Goal: Information Seeking & Learning: Check status

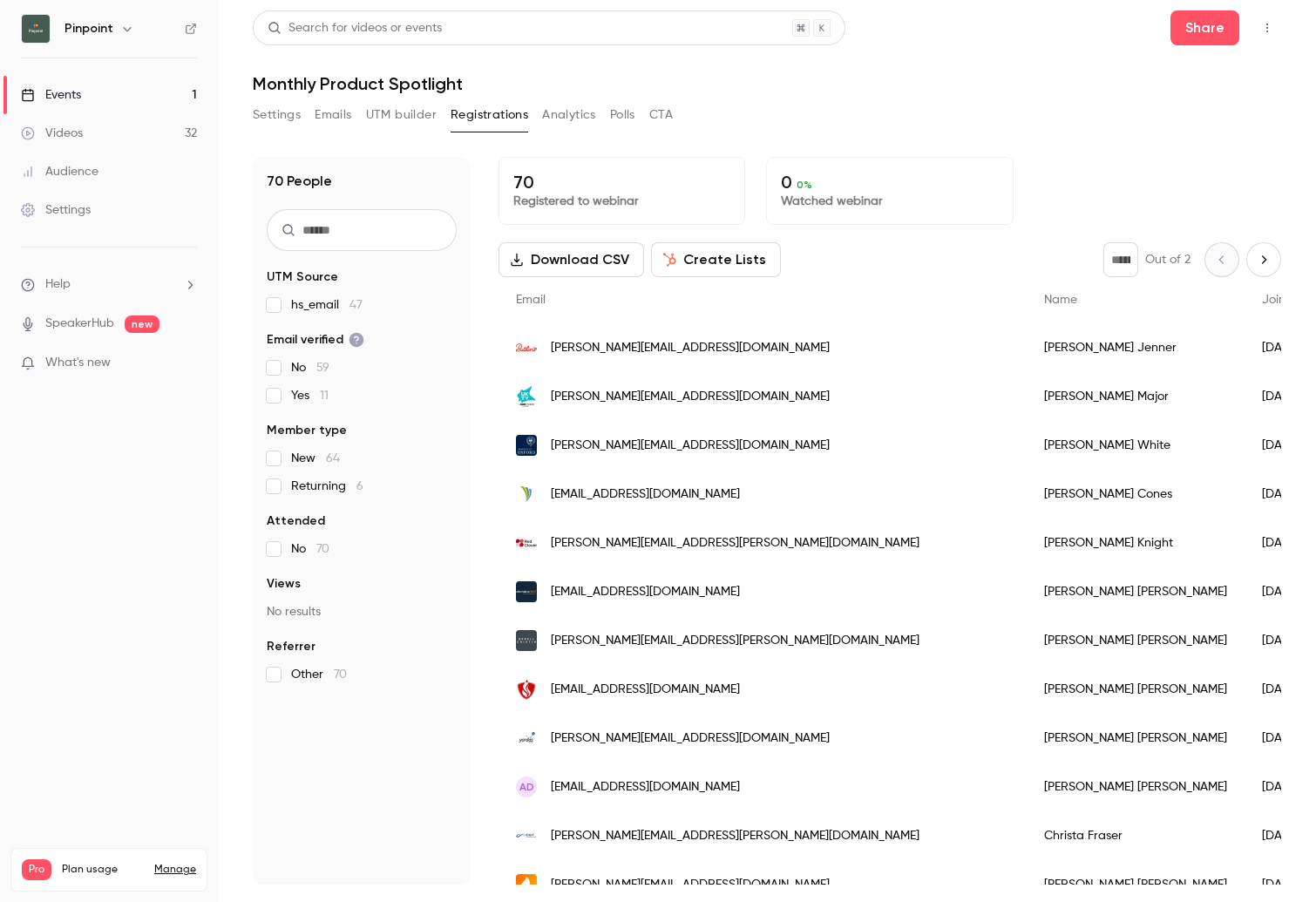
click at [81, 96] on link "Events 1" at bounding box center [109, 95] width 218 height 38
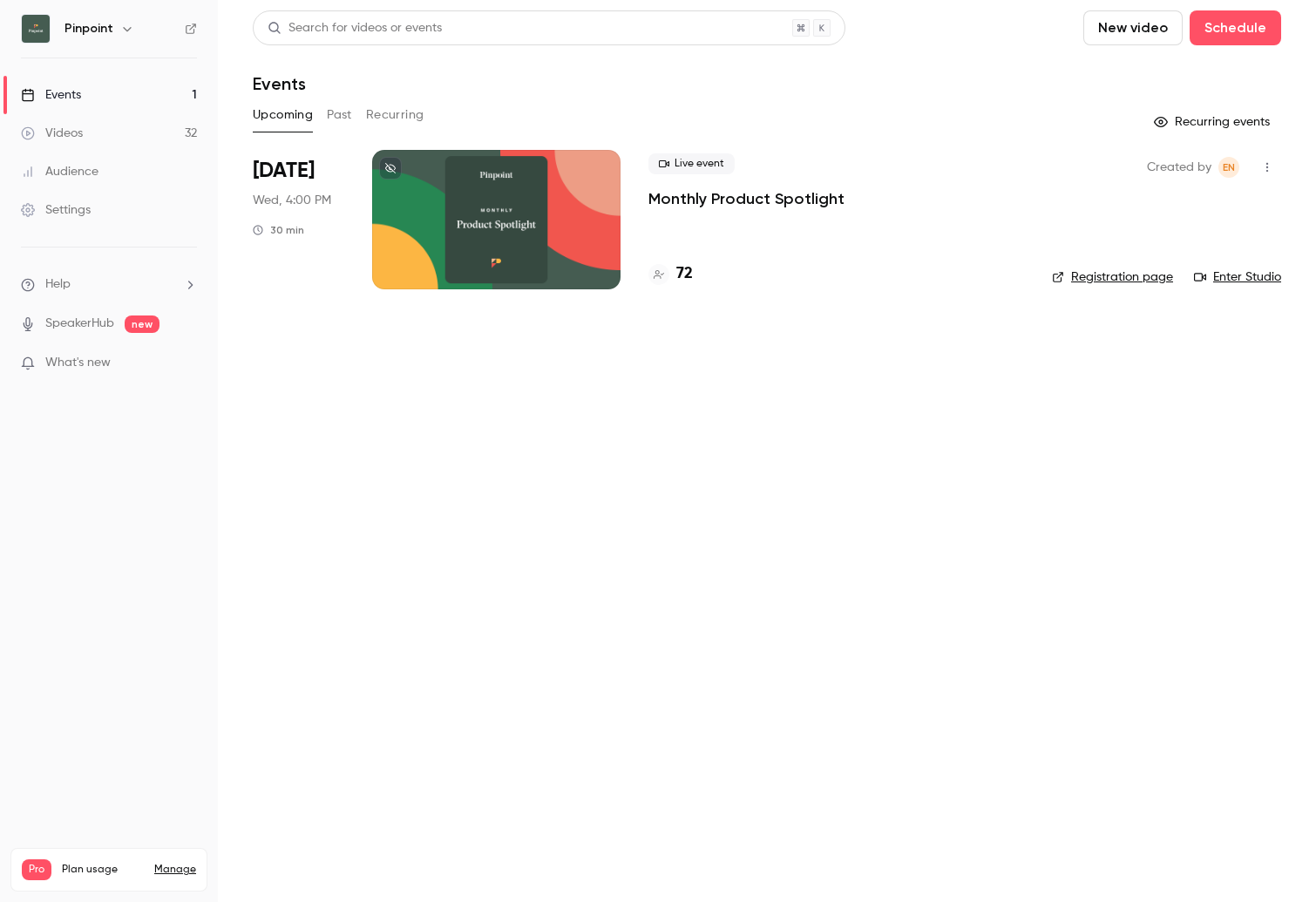
click at [683, 274] on h4 "72" at bounding box center [684, 274] width 16 height 24
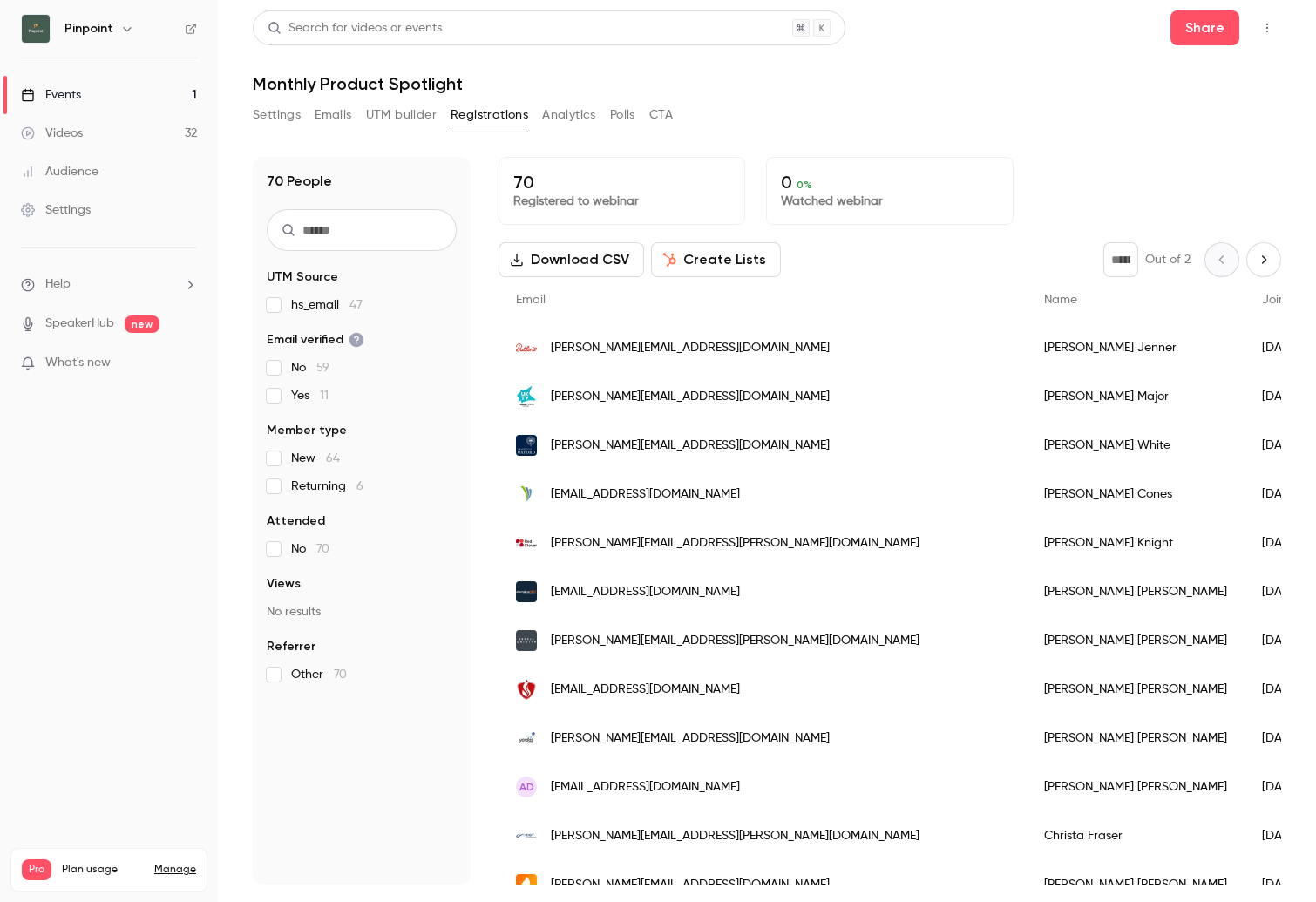
click at [507, 114] on button "Registrations" at bounding box center [489, 115] width 78 height 27
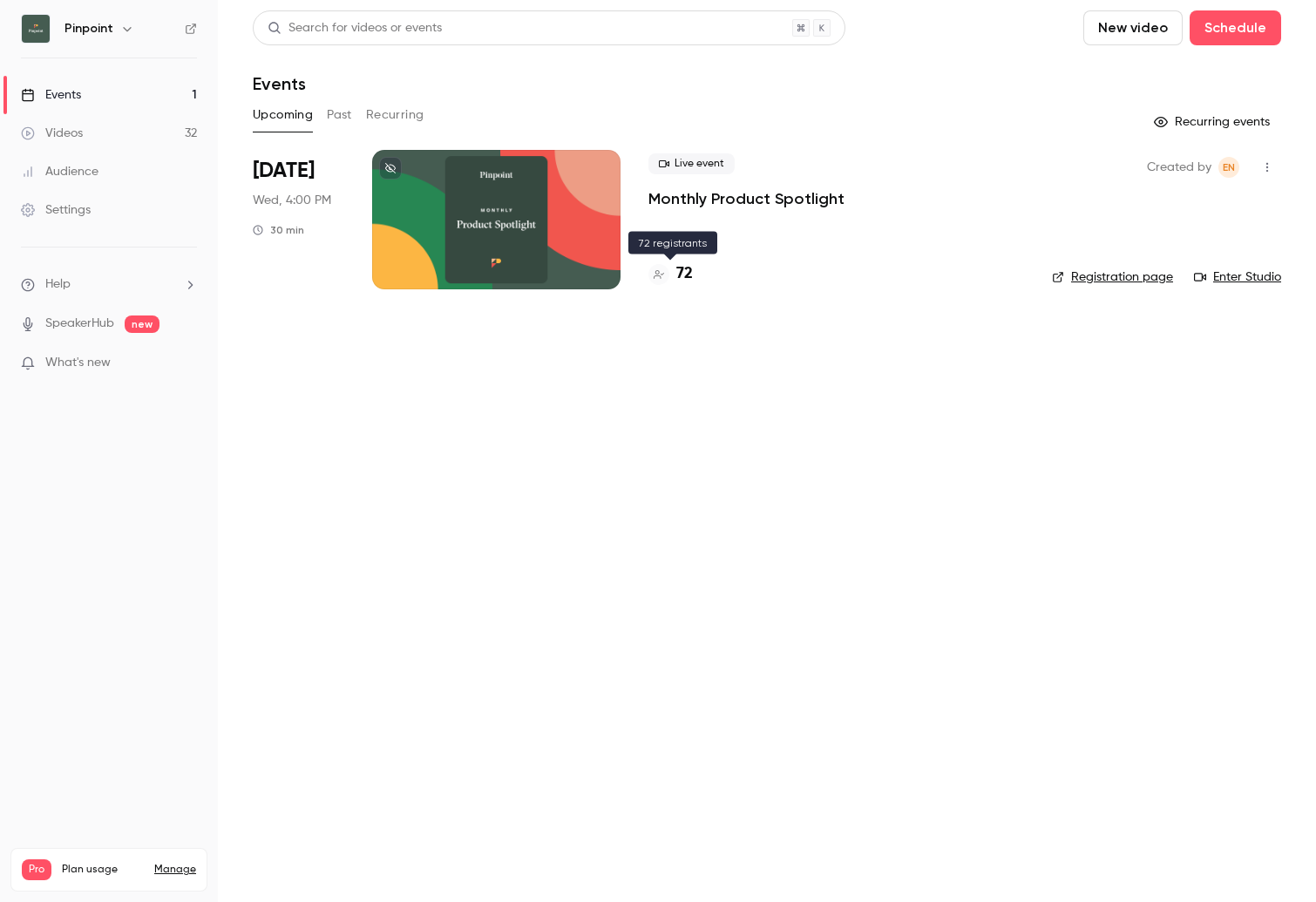
click at [682, 276] on h4 "72" at bounding box center [684, 274] width 16 height 24
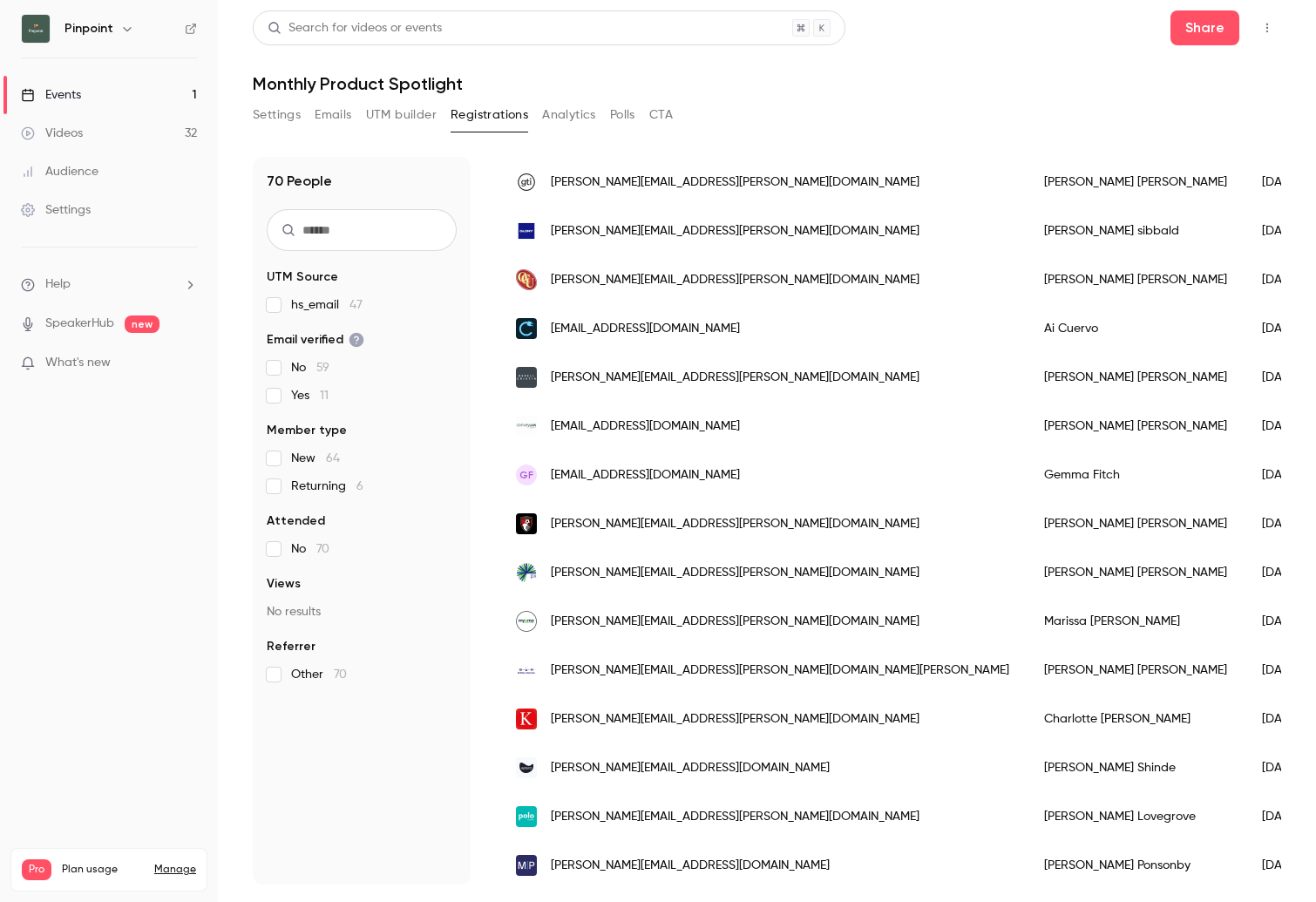
scroll to position [151, 0]
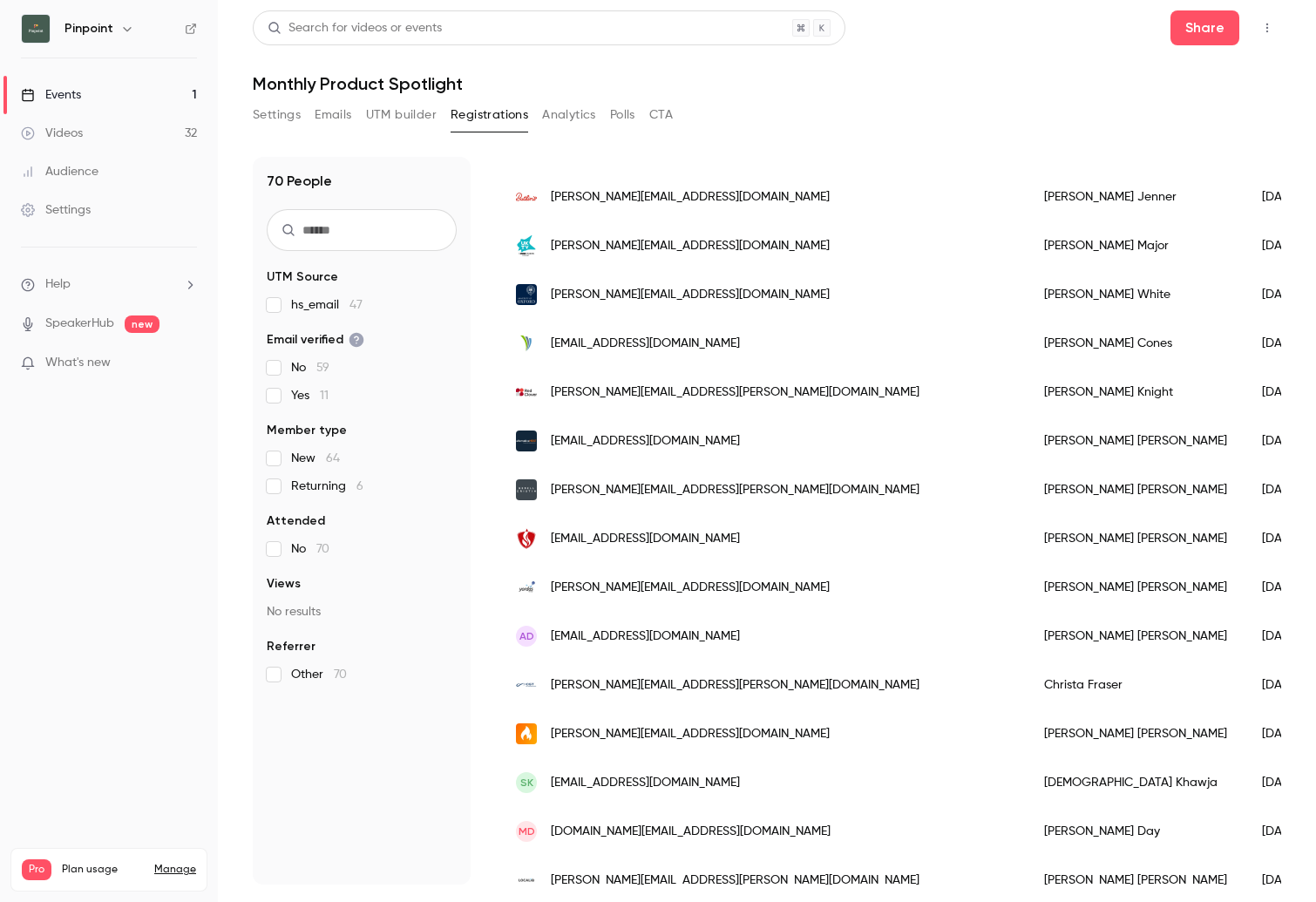
click at [77, 94] on div "Events" at bounding box center [50, 95] width 60 height 17
